Goal: Communication & Community: Answer question/provide support

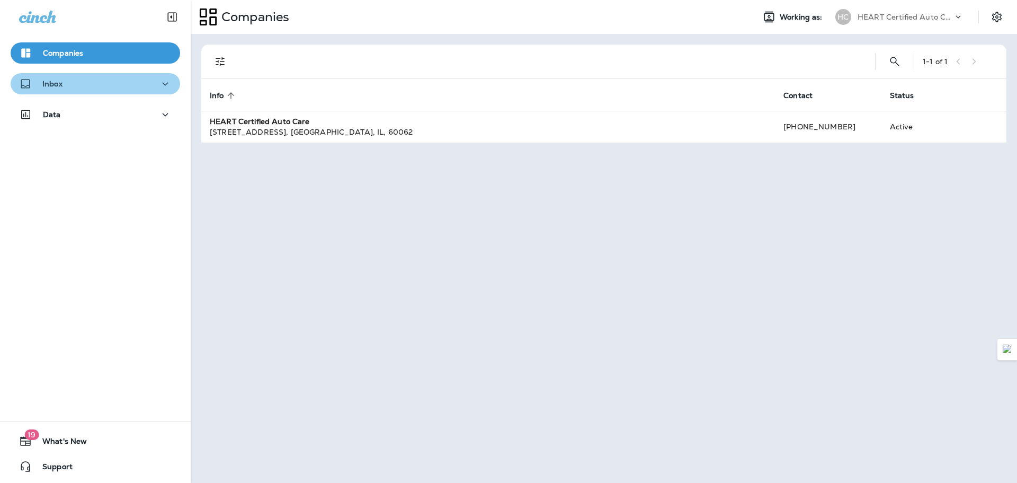
click at [111, 88] on div "Inbox" at bounding box center [95, 83] width 153 height 13
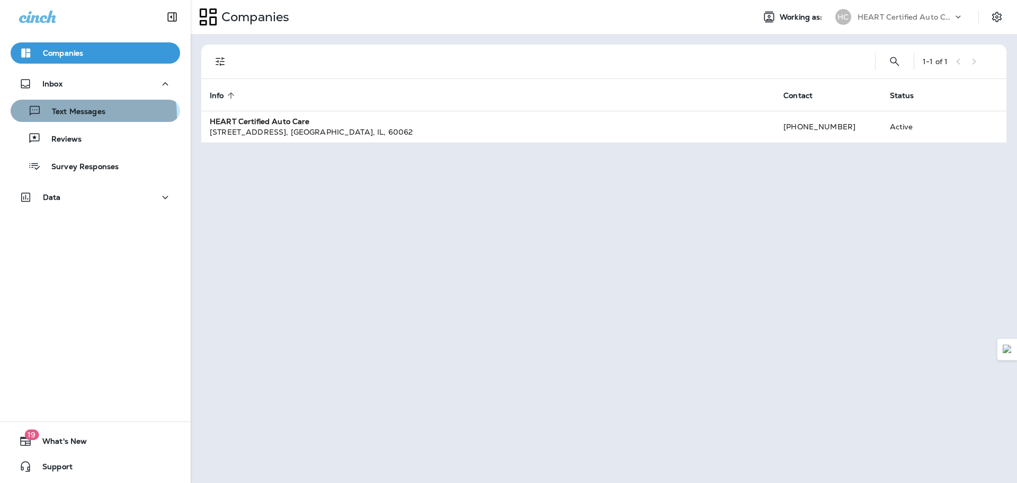
click at [86, 115] on p "Text Messages" at bounding box center [73, 112] width 64 height 10
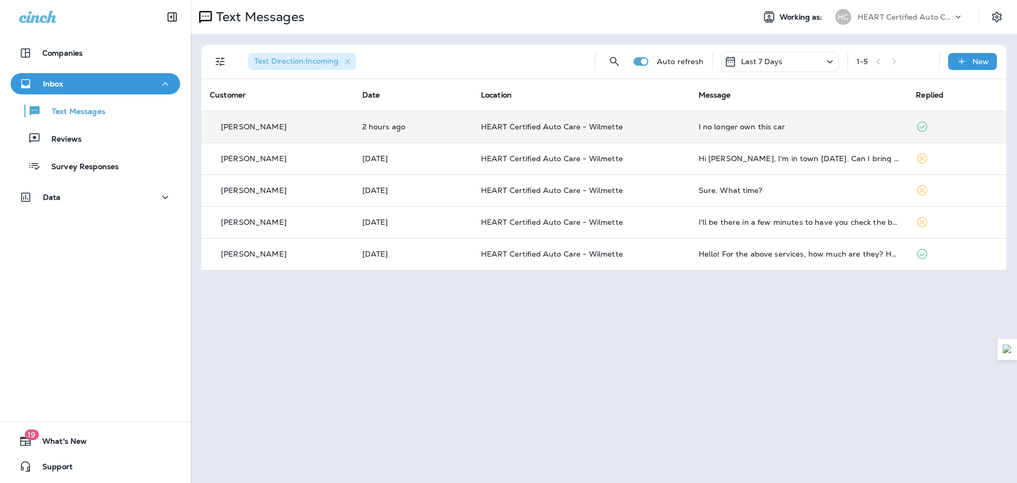
click at [327, 130] on div "[PERSON_NAME]" at bounding box center [278, 126] width 136 height 11
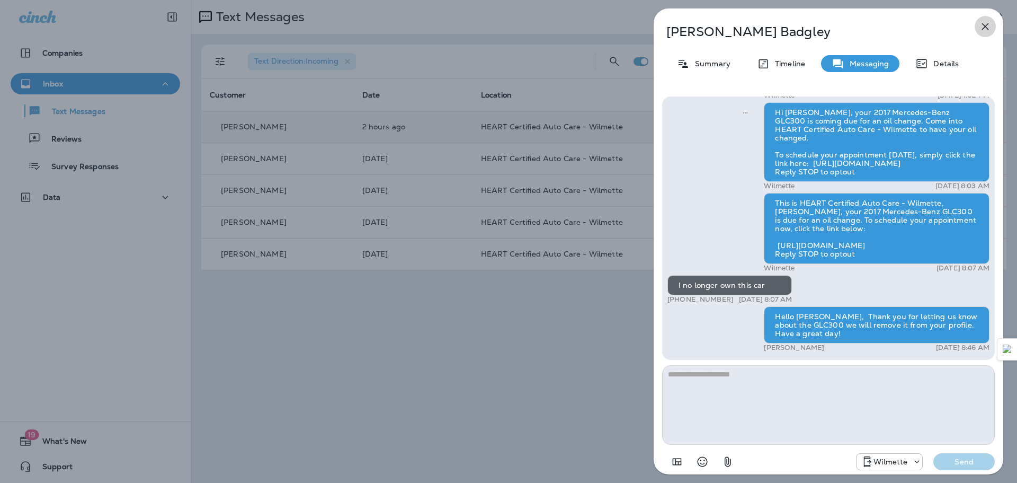
click at [982, 28] on icon "button" at bounding box center [985, 26] width 13 height 13
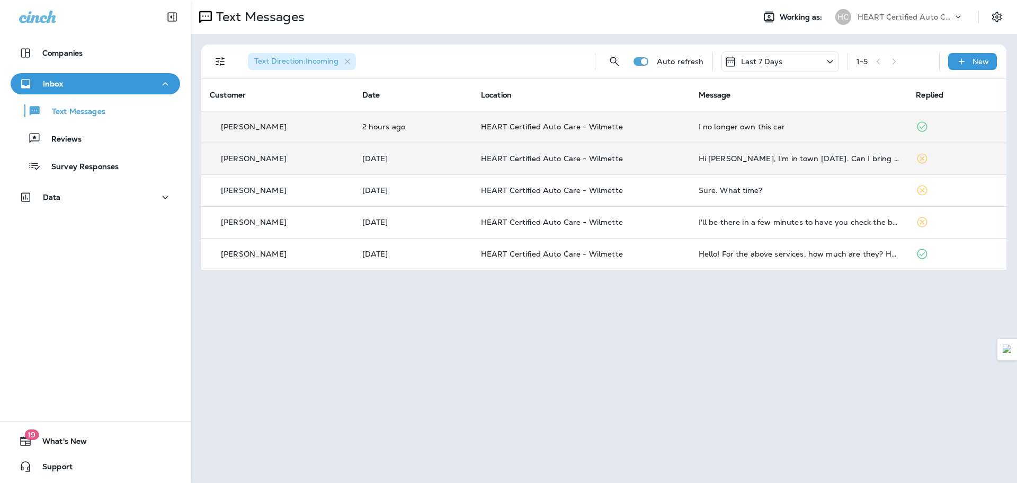
click at [315, 165] on td "[PERSON_NAME]" at bounding box center [277, 159] width 153 height 32
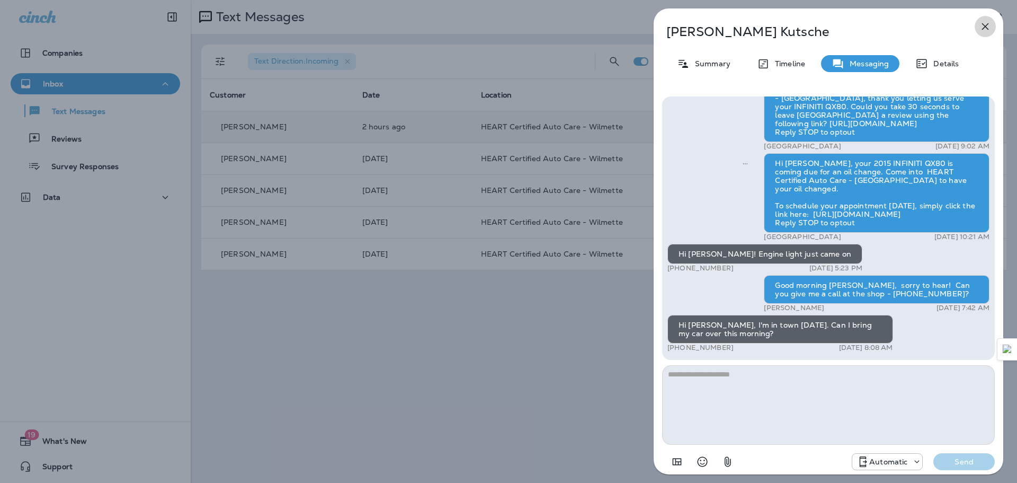
click at [988, 29] on icon "button" at bounding box center [985, 26] width 7 height 7
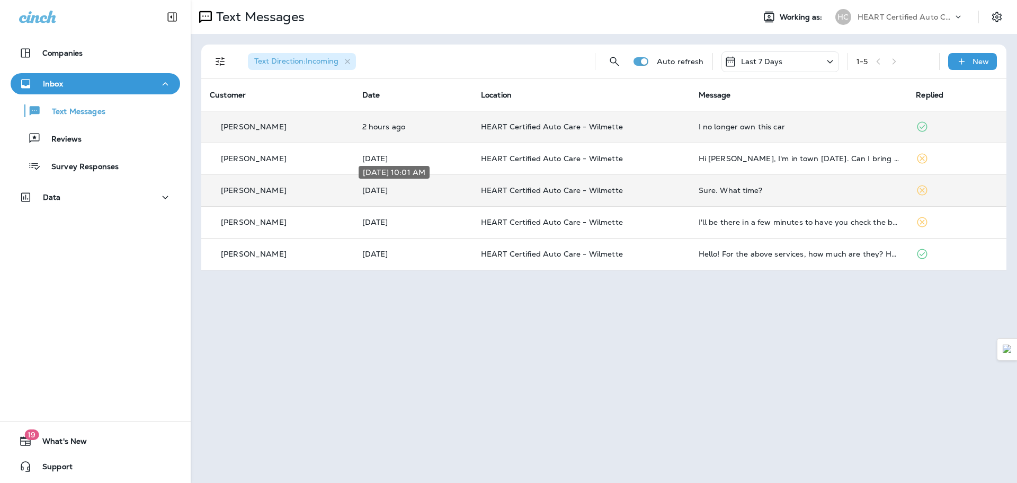
click at [416, 190] on p "[DATE]" at bounding box center [413, 190] width 102 height 8
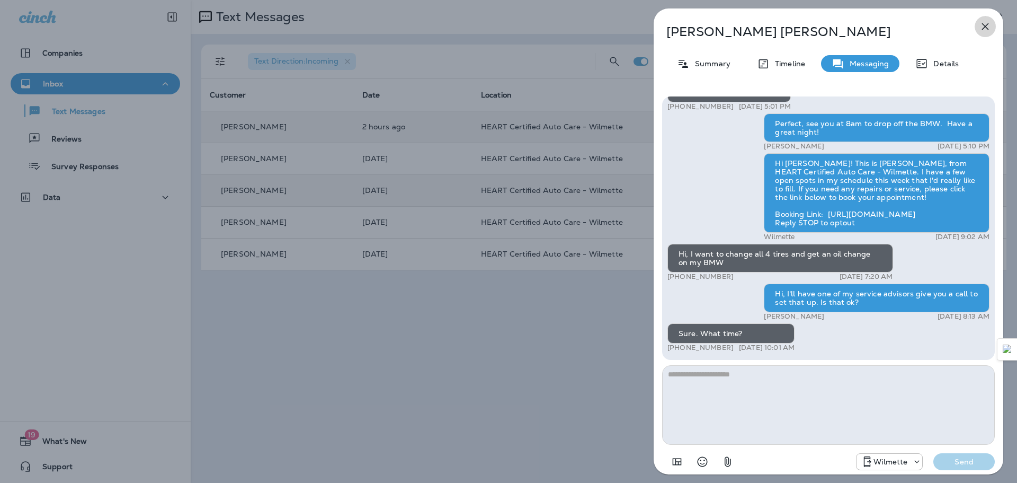
click at [987, 26] on icon "button" at bounding box center [985, 26] width 13 height 13
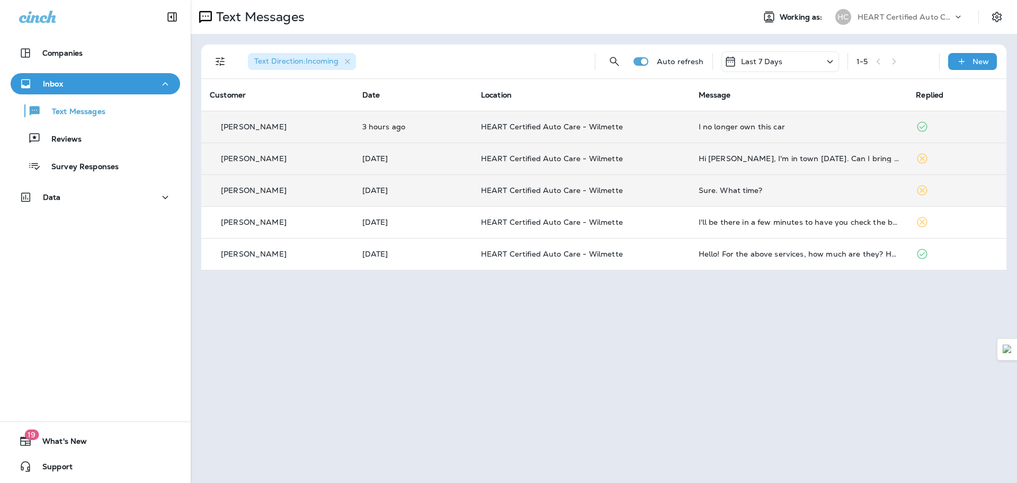
click at [447, 165] on td "[DATE]" at bounding box center [413, 159] width 119 height 32
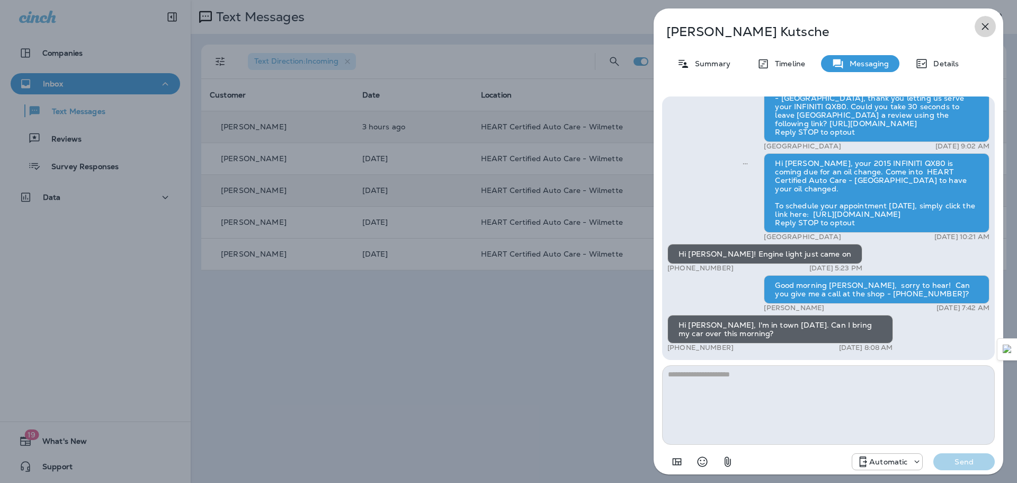
click at [985, 29] on icon "button" at bounding box center [985, 26] width 13 height 13
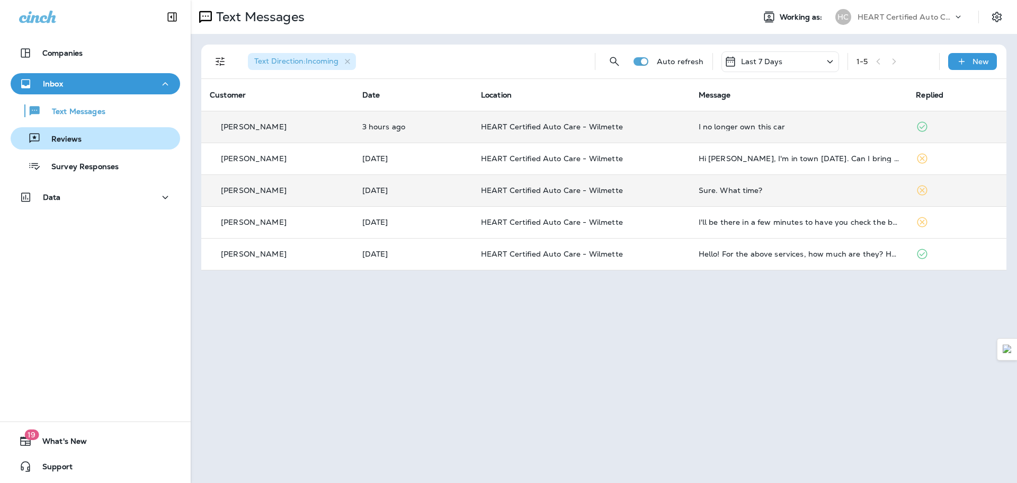
click at [95, 137] on div "Reviews" at bounding box center [95, 138] width 161 height 16
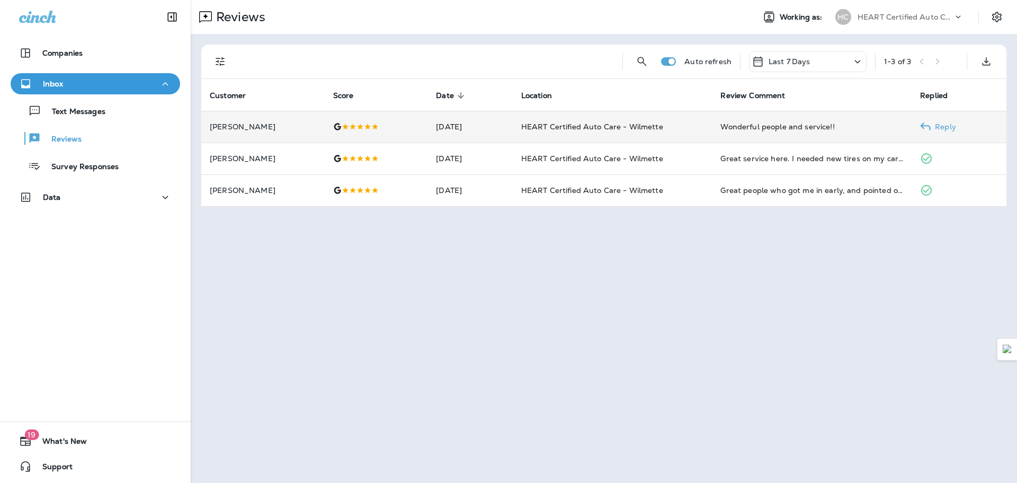
click at [272, 130] on p "[PERSON_NAME]" at bounding box center [263, 126] width 106 height 8
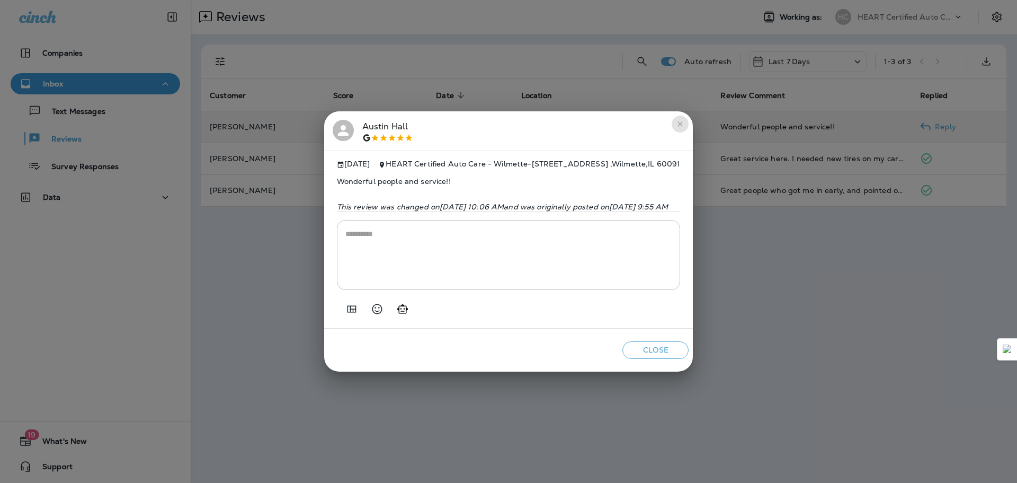
click at [685, 120] on icon "close" at bounding box center [680, 124] width 8 height 8
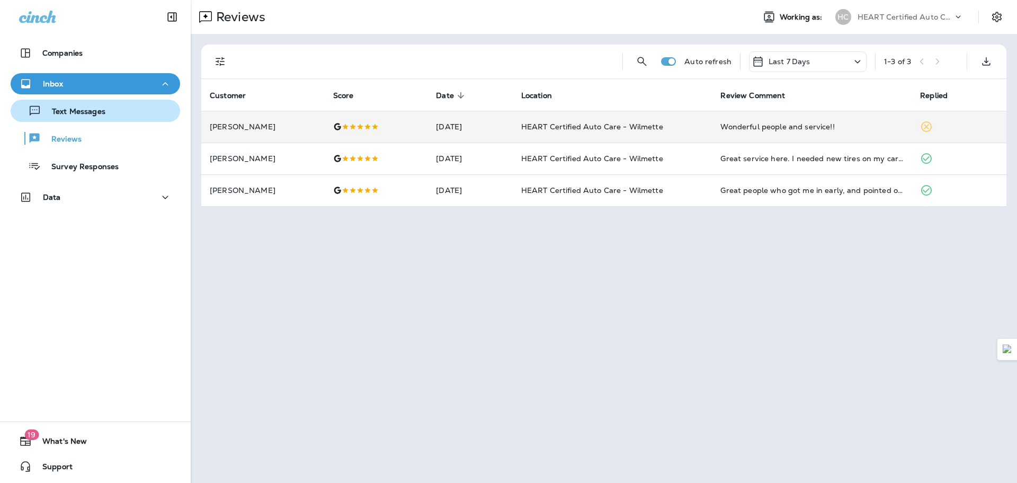
click at [75, 111] on p "Text Messages" at bounding box center [73, 112] width 64 height 10
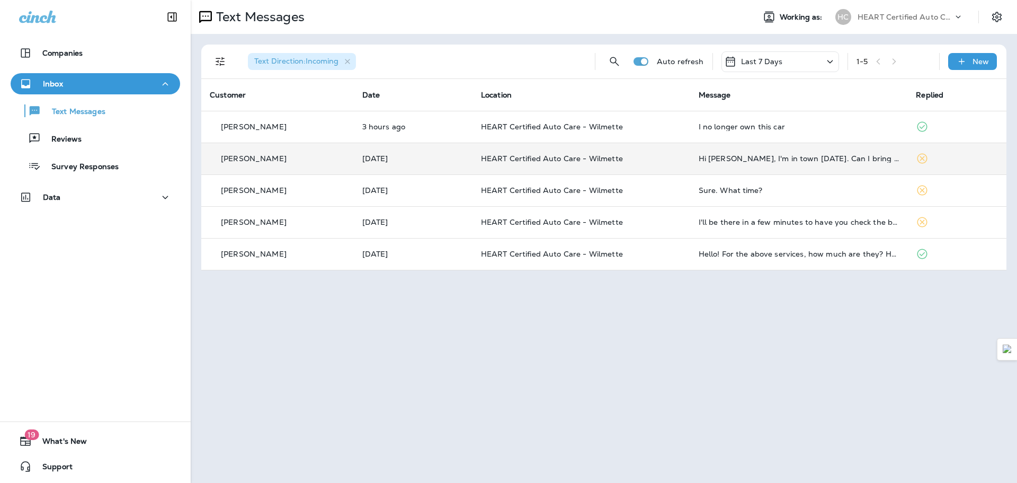
click at [650, 153] on td "HEART Certified Auto Care - Wilmette" at bounding box center [582, 159] width 218 height 32
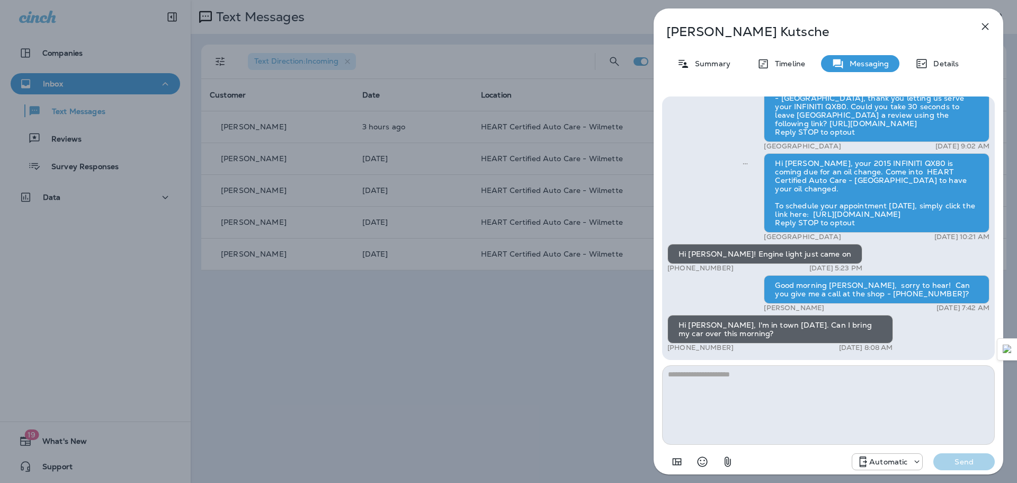
click at [981, 29] on icon "button" at bounding box center [985, 26] width 13 height 13
